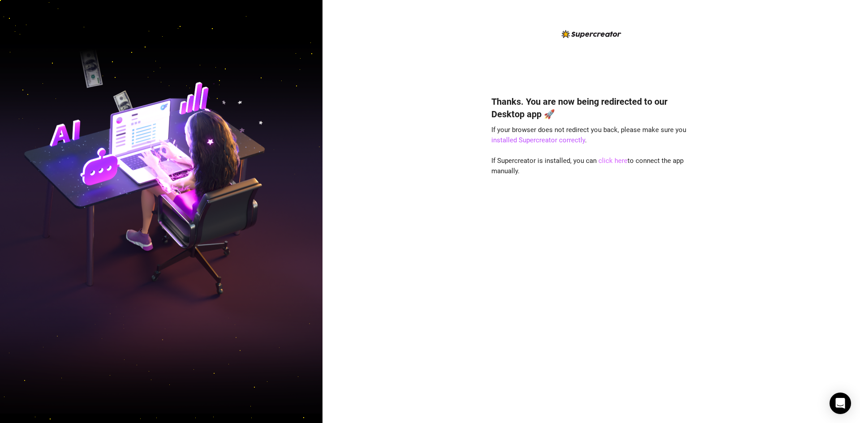
click at [609, 160] on link "click here" at bounding box center [612, 161] width 29 height 8
drag, startPoint x: 579, startPoint y: 381, endPoint x: 569, endPoint y: 381, distance: 10.8
click at [579, 381] on div "Thanks. You are now being redirected to our Desktop app 🚀 If your browser does …" at bounding box center [591, 246] width 200 height 326
